Goal: Use online tool/utility: Utilize a website feature to perform a specific function

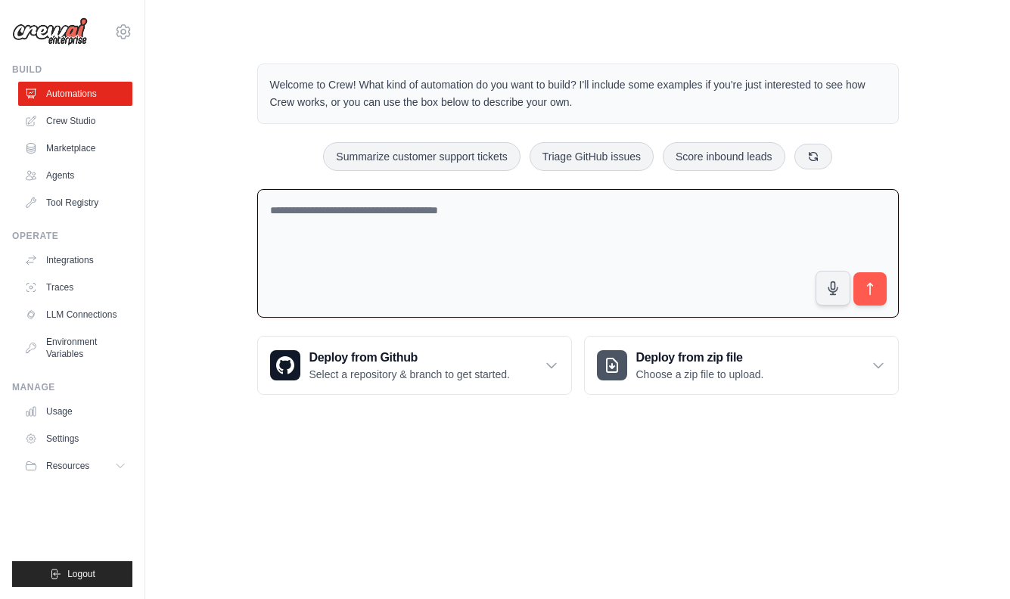
click at [571, 227] on textarea at bounding box center [578, 253] width 642 height 129
click at [61, 117] on link "Crew Studio" at bounding box center [77, 121] width 114 height 24
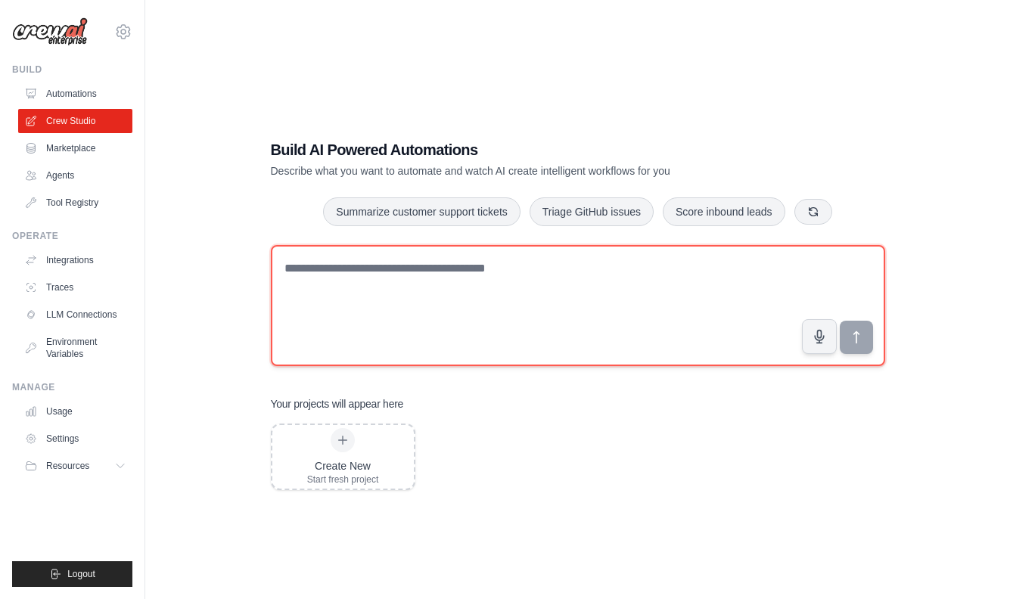
click at [407, 346] on textarea at bounding box center [578, 305] width 614 height 121
type textarea "*"
